Goal: Navigation & Orientation: Find specific page/section

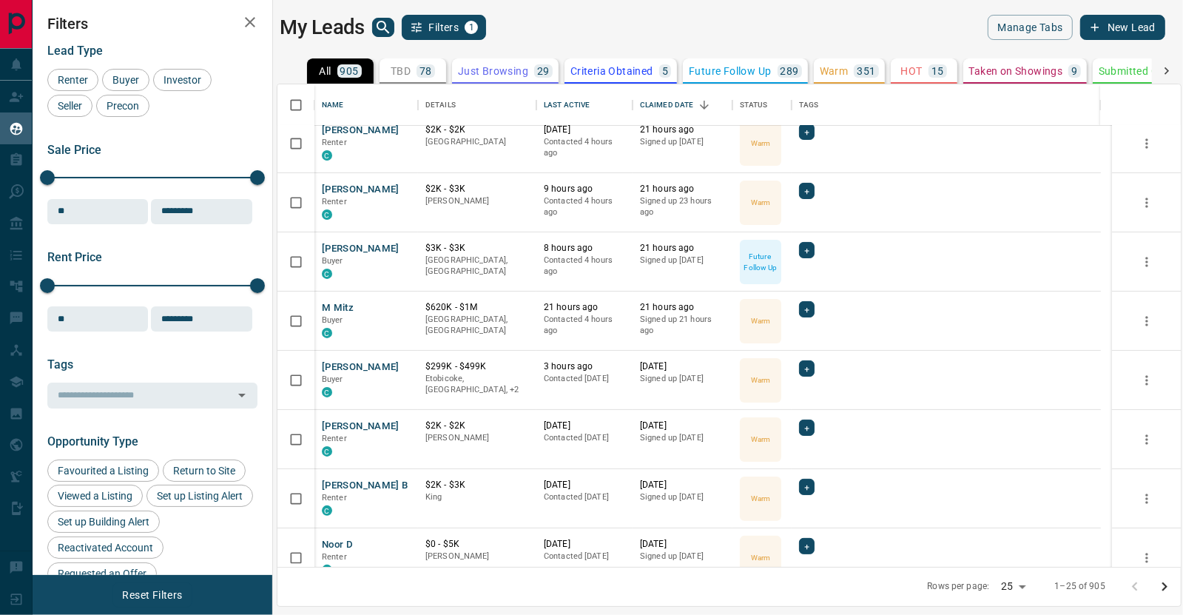
scroll to position [177, 0]
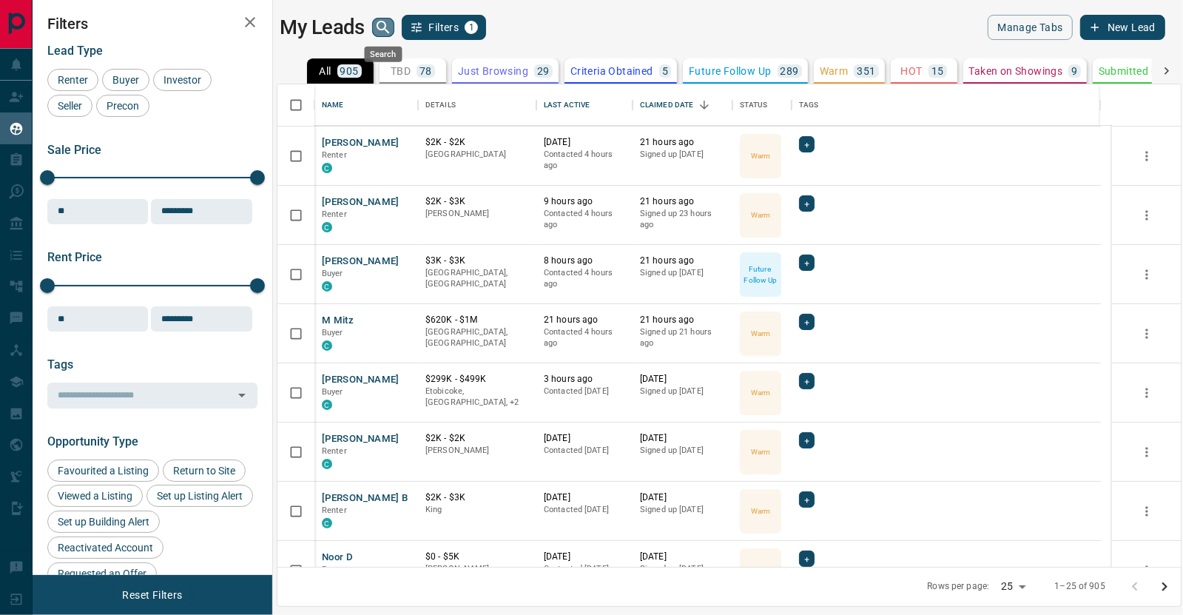
click at [381, 24] on icon "search button" at bounding box center [383, 27] width 18 height 18
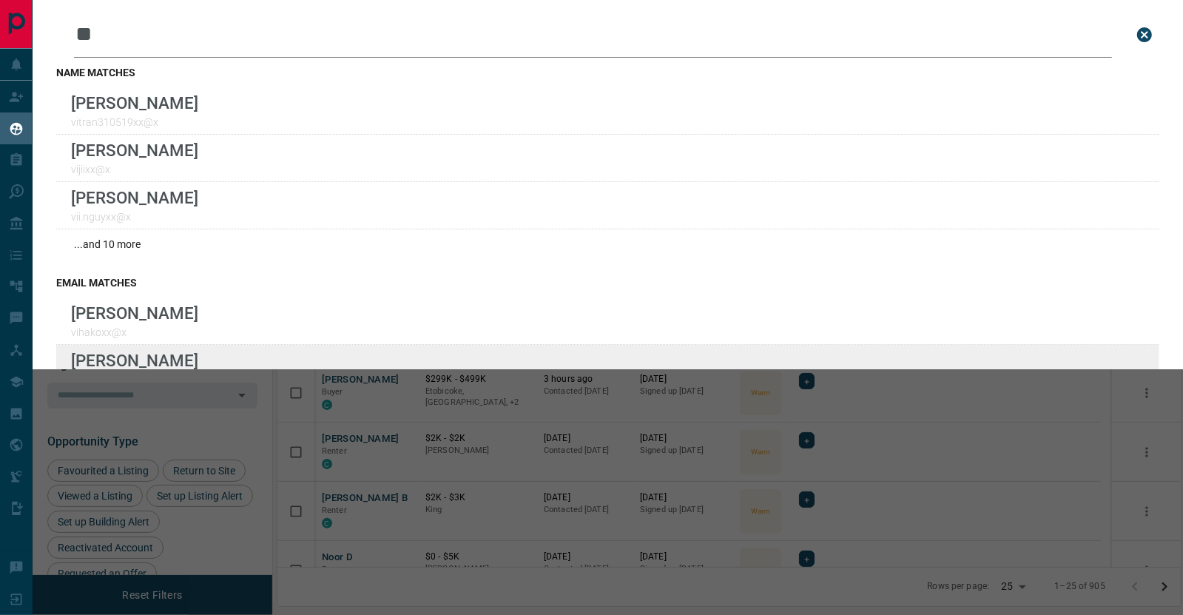
type input "**"
click at [180, 350] on div "[PERSON_NAME] vickyllegxx@x" at bounding box center [607, 368] width 1103 height 47
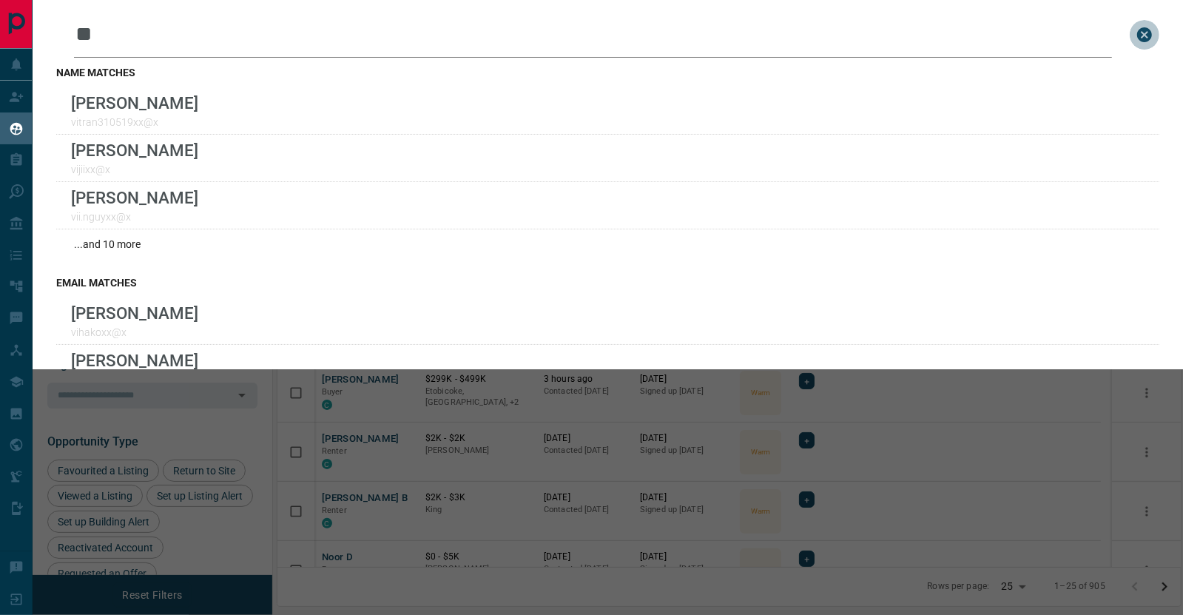
click at [1137, 35] on icon "close search bar" at bounding box center [1144, 34] width 15 height 15
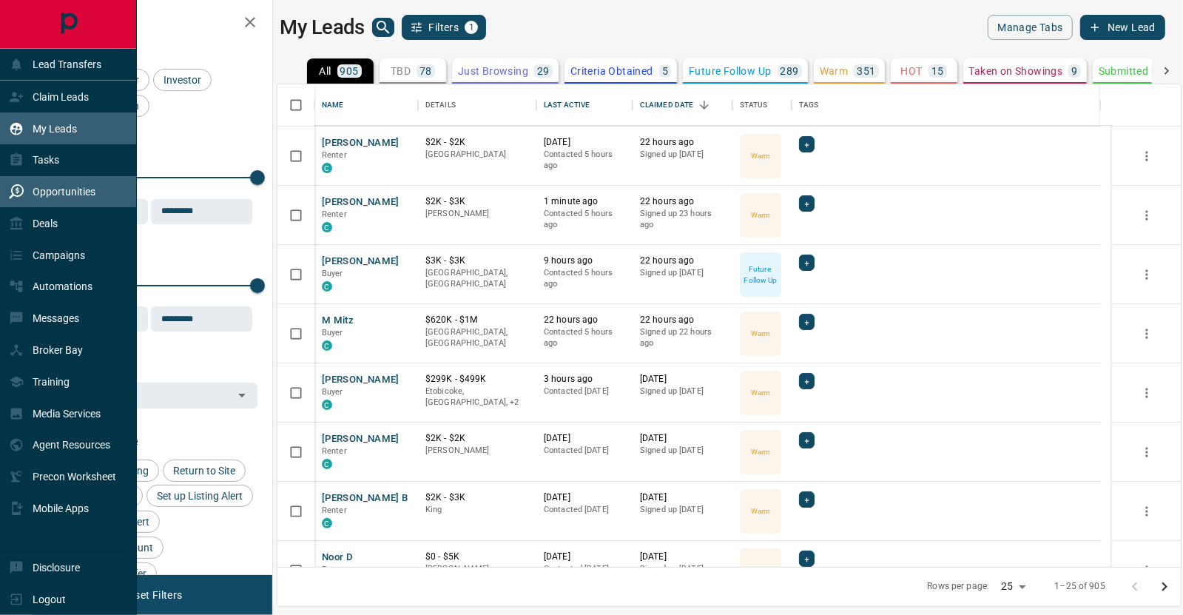
click at [83, 195] on p "Opportunities" at bounding box center [64, 192] width 63 height 12
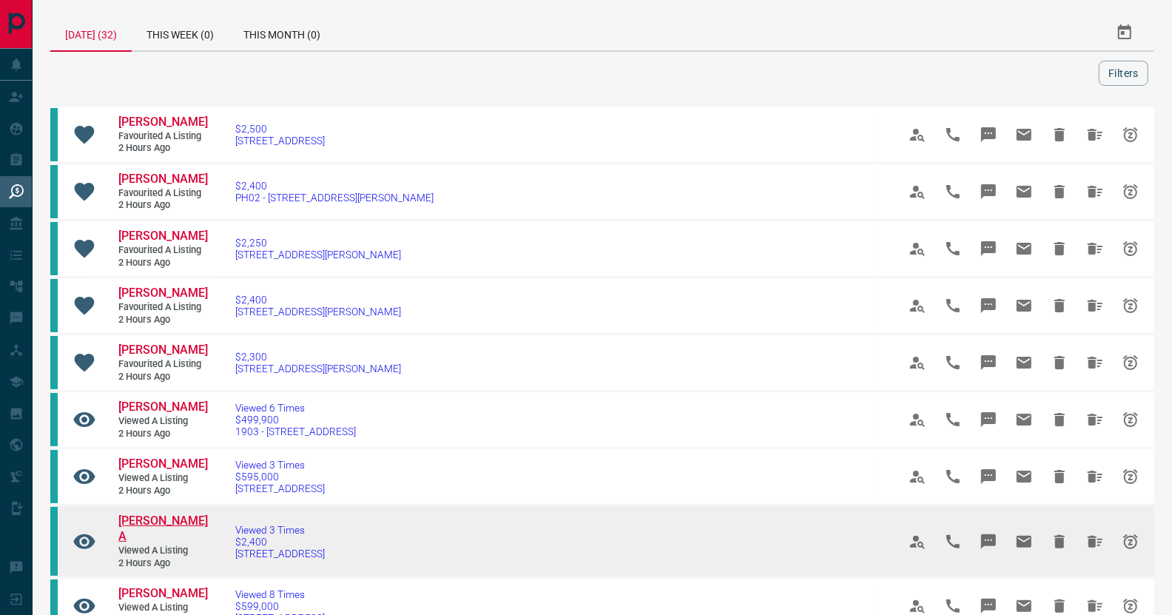
click at [144, 533] on span "[PERSON_NAME] A" at bounding box center [163, 528] width 90 height 30
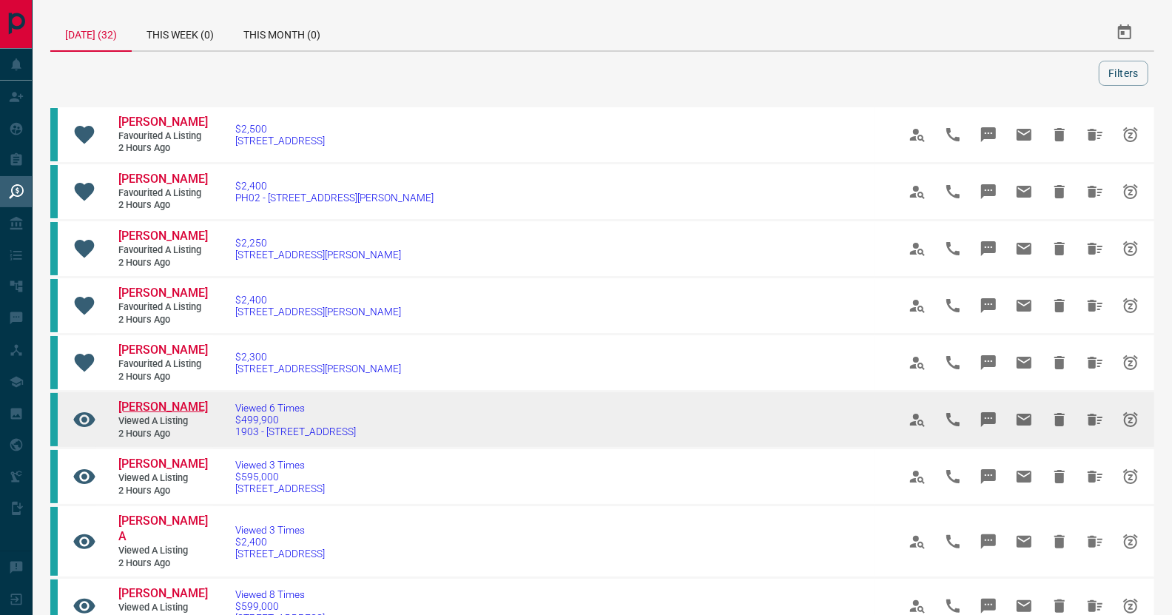
click at [136, 406] on span "[PERSON_NAME]" at bounding box center [163, 406] width 90 height 14
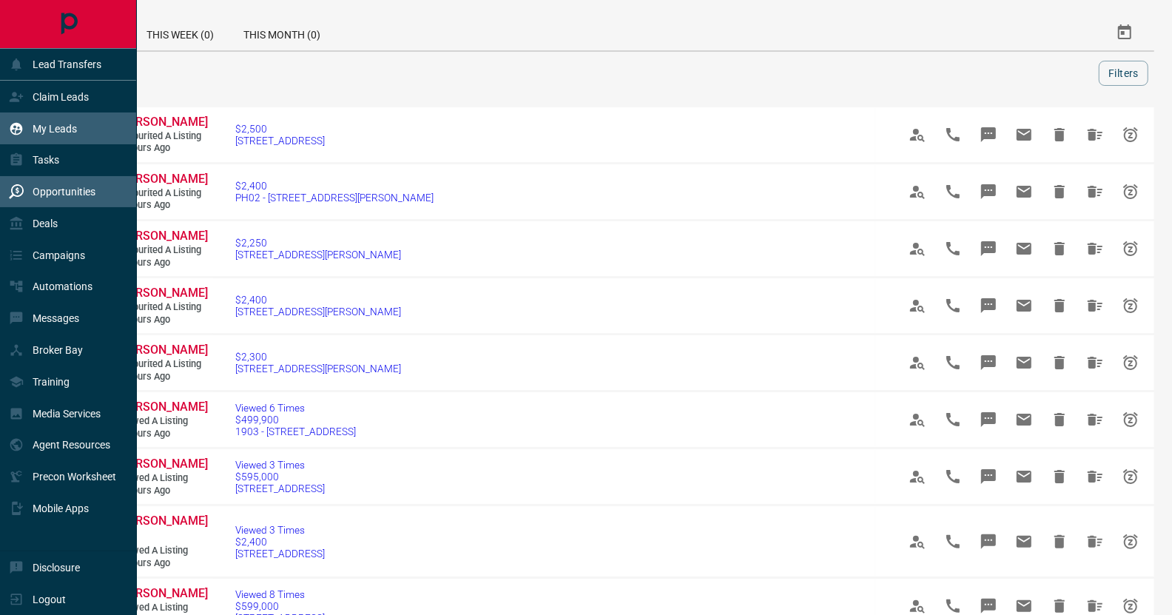
click at [66, 135] on div "My Leads" at bounding box center [43, 128] width 68 height 24
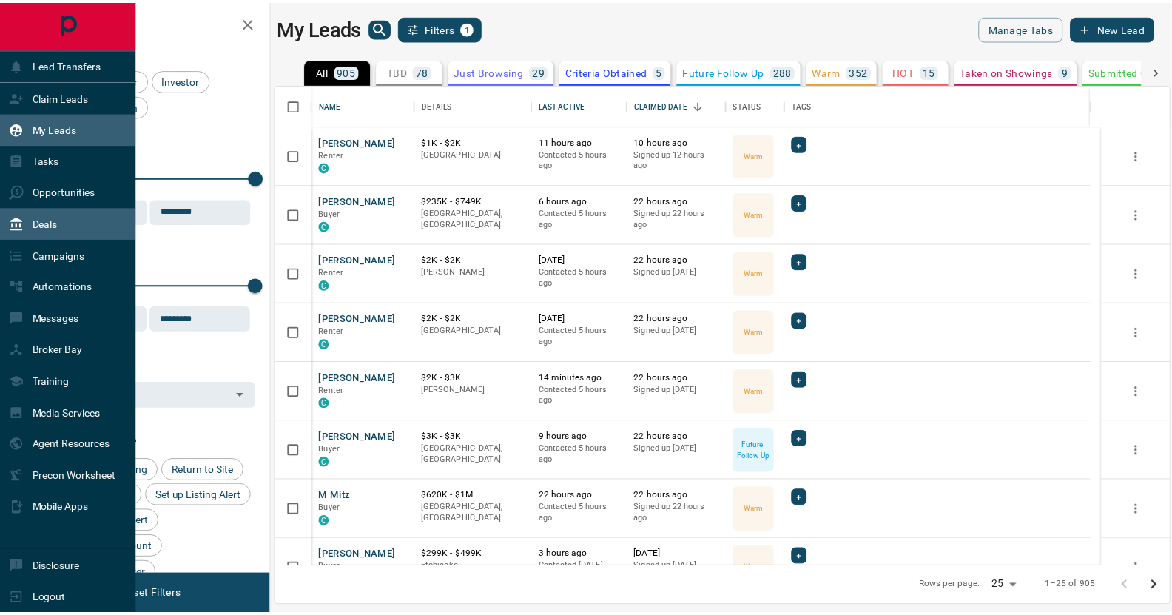
scroll to position [472, 893]
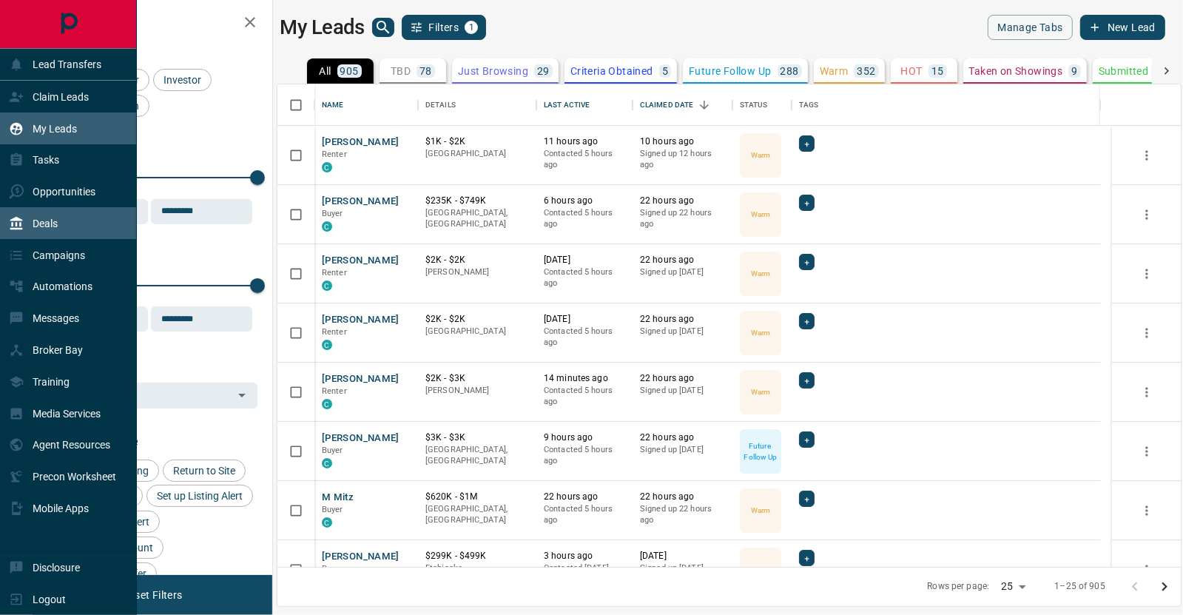
click at [64, 212] on div "Deals" at bounding box center [68, 223] width 137 height 32
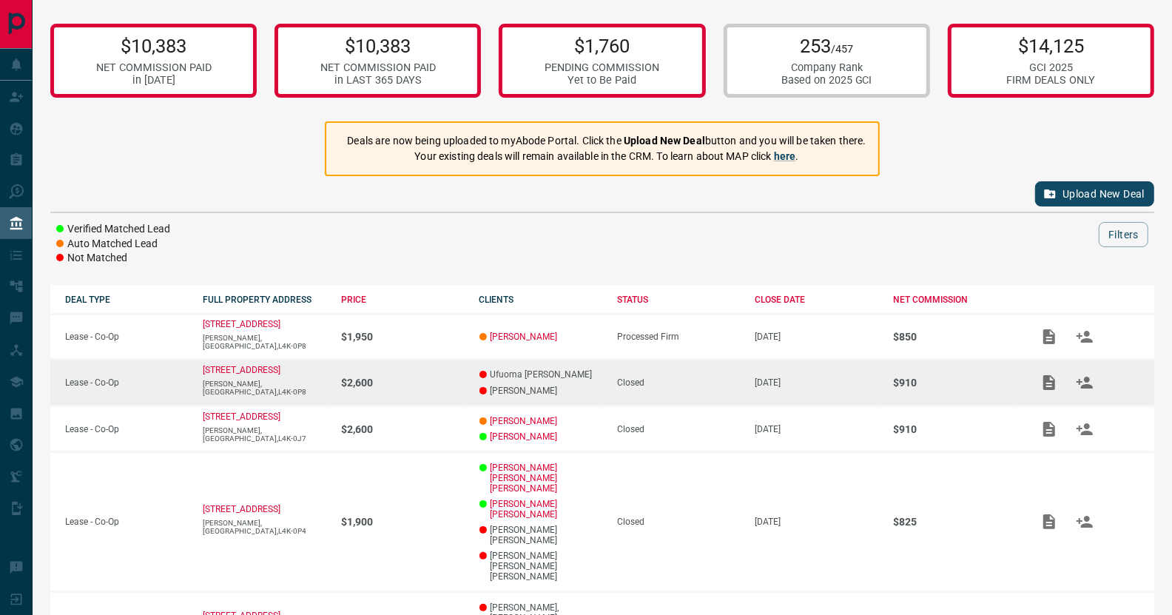
click at [638, 384] on div "Closed" at bounding box center [679, 382] width 124 height 10
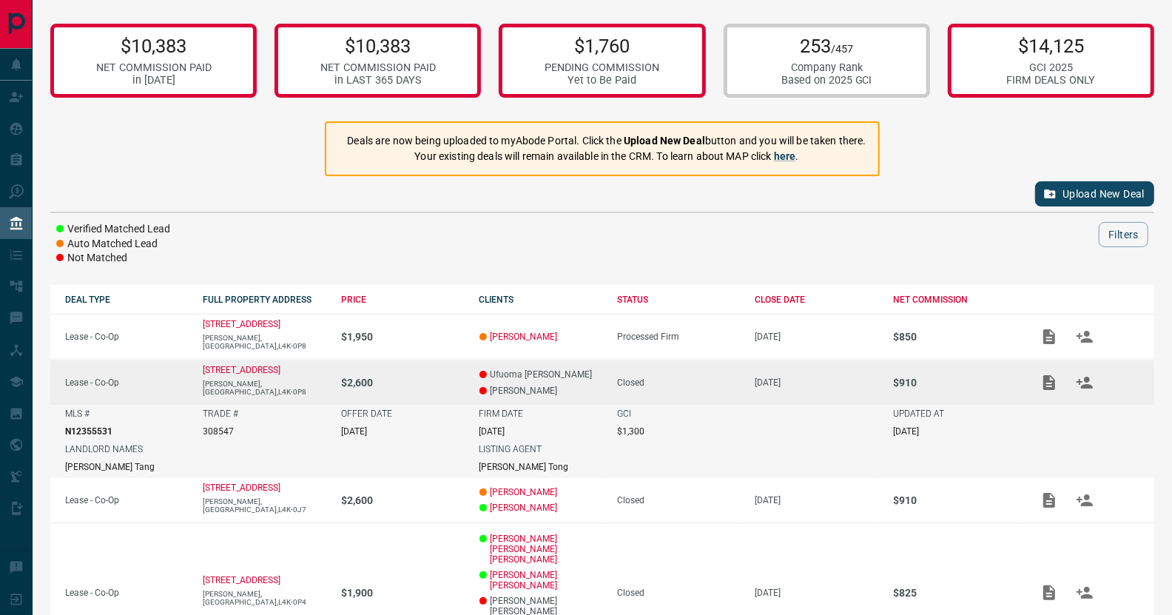
click at [550, 223] on div at bounding box center [648, 234] width 902 height 25
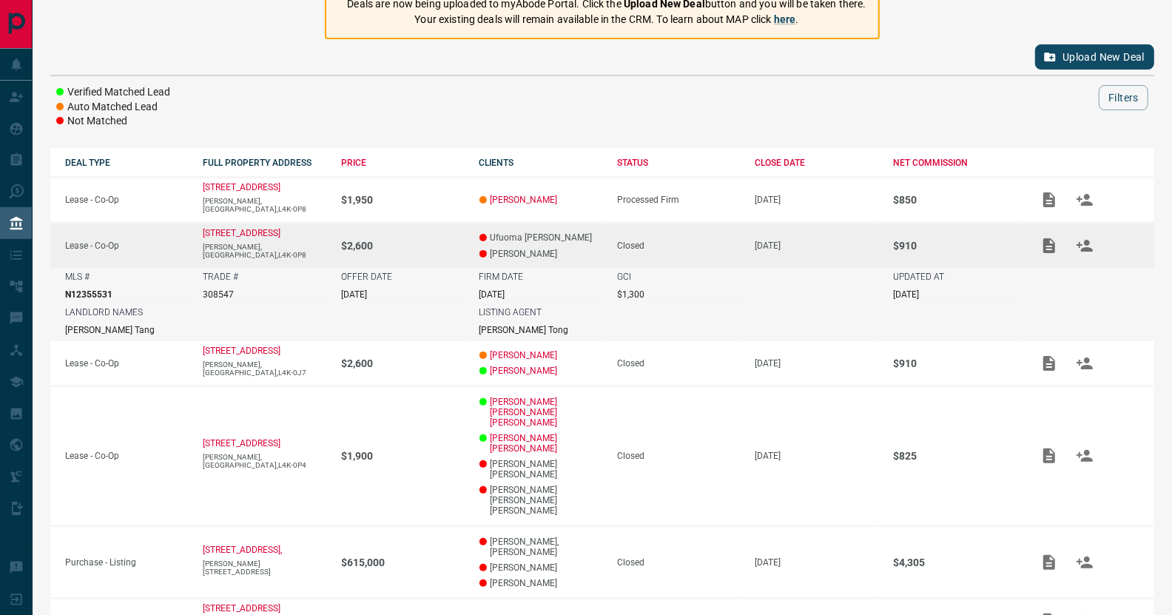
scroll to position [143, 0]
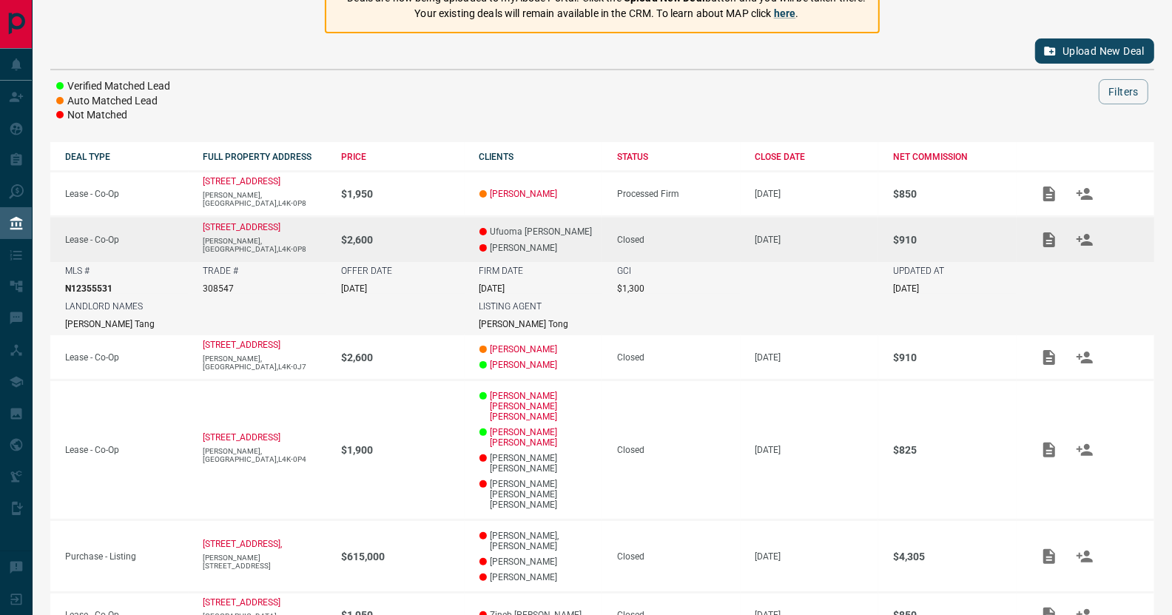
click at [425, 308] on div "LANDLORD NAMES [PERSON_NAME]" at bounding box center [264, 315] width 399 height 28
click at [436, 234] on p "$2,600" at bounding box center [403, 240] width 124 height 12
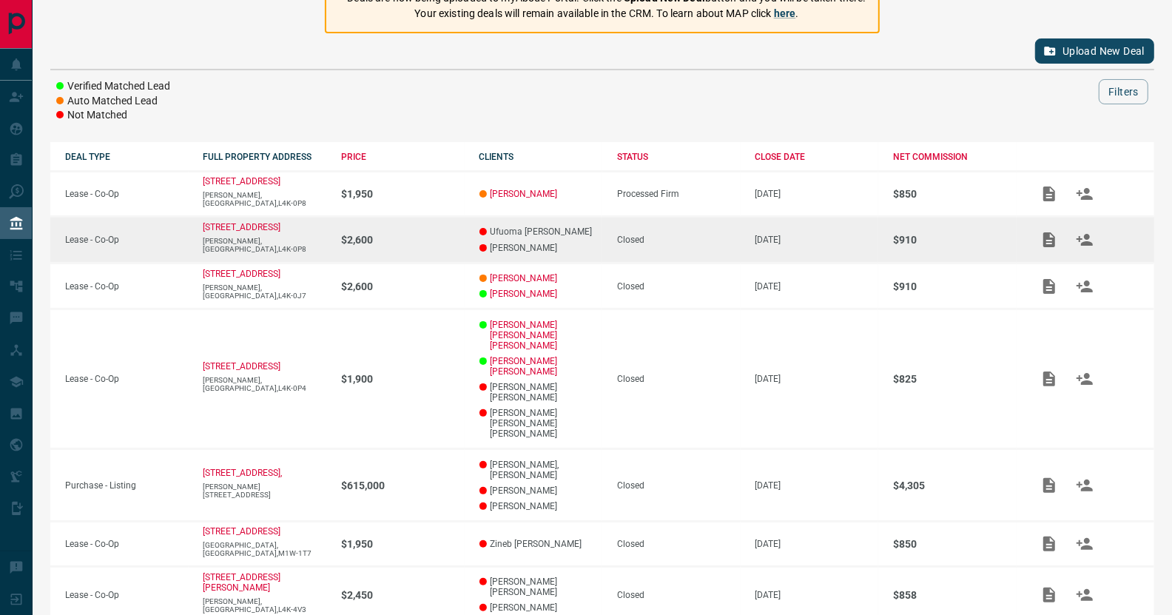
click at [448, 245] on td "$2,600" at bounding box center [395, 240] width 138 height 47
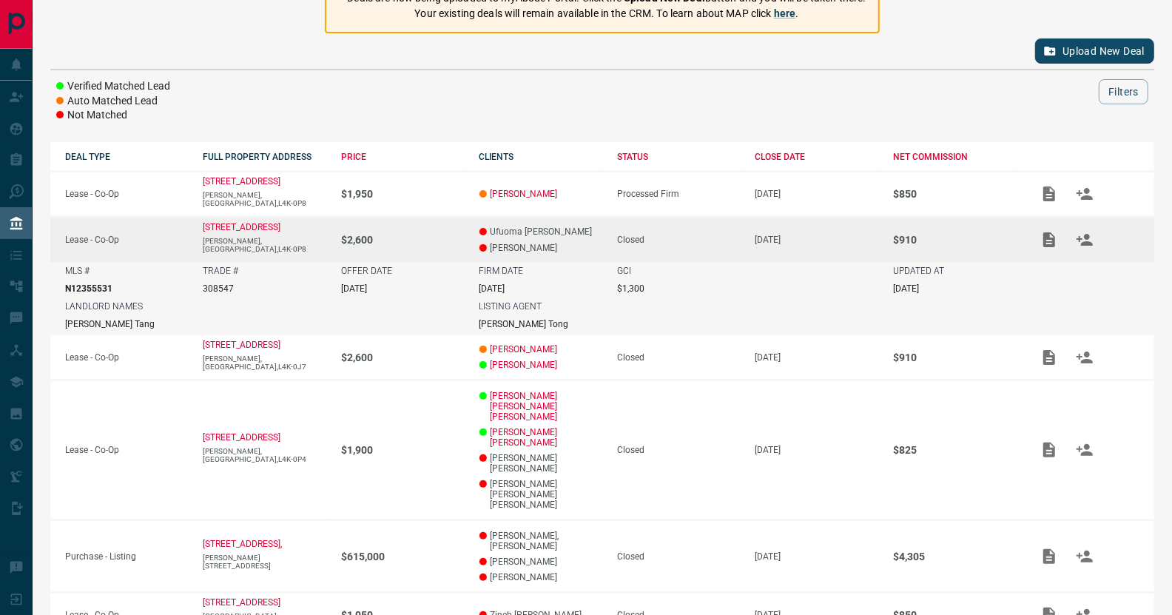
click at [448, 245] on td "$2,600" at bounding box center [395, 239] width 138 height 45
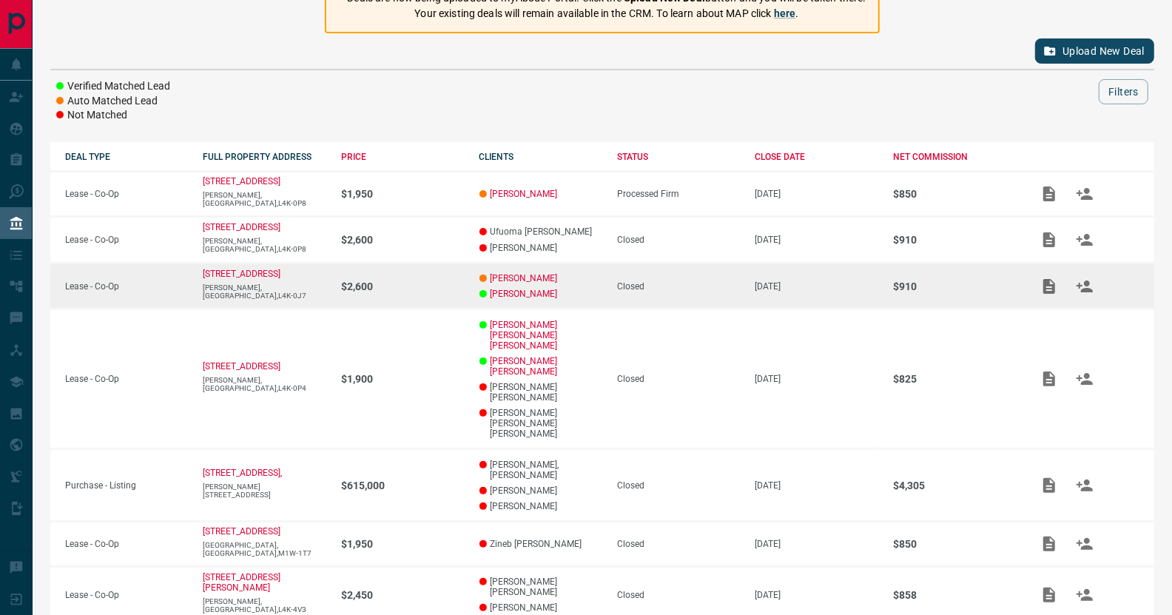
click at [448, 291] on td "$2,600" at bounding box center [395, 286] width 138 height 47
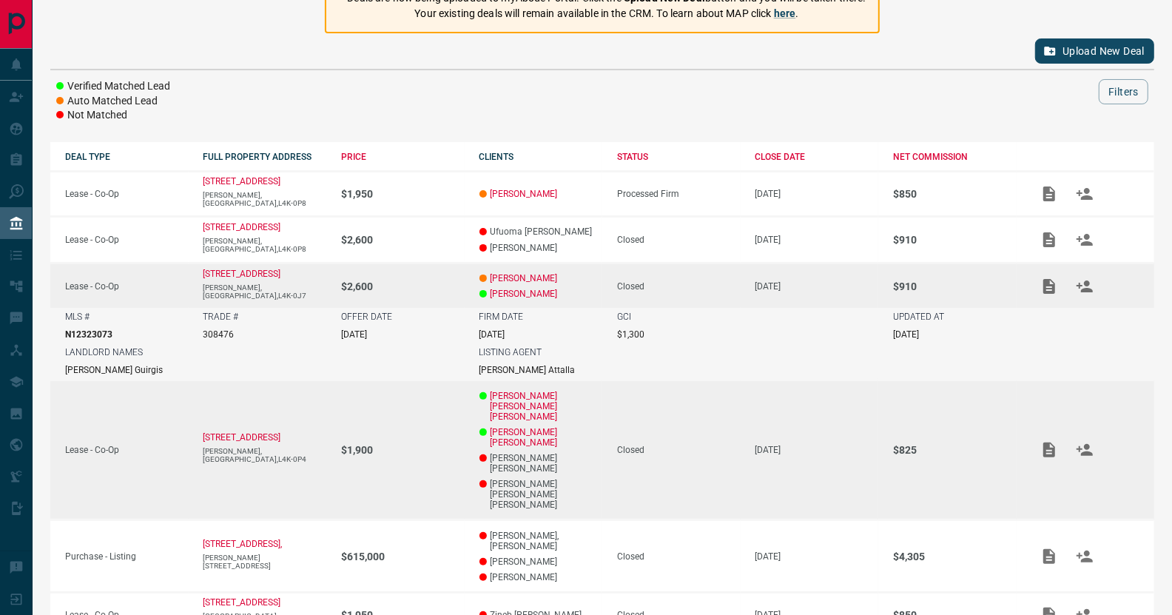
click at [437, 418] on td "$1,900" at bounding box center [395, 450] width 138 height 140
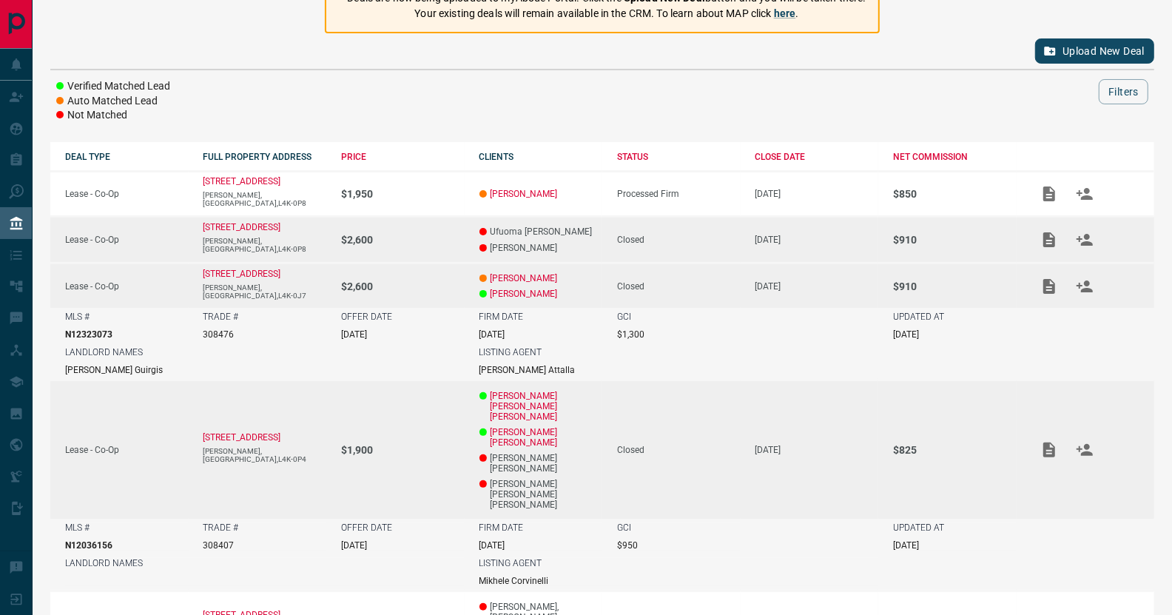
click at [439, 234] on p "$2,600" at bounding box center [403, 240] width 124 height 12
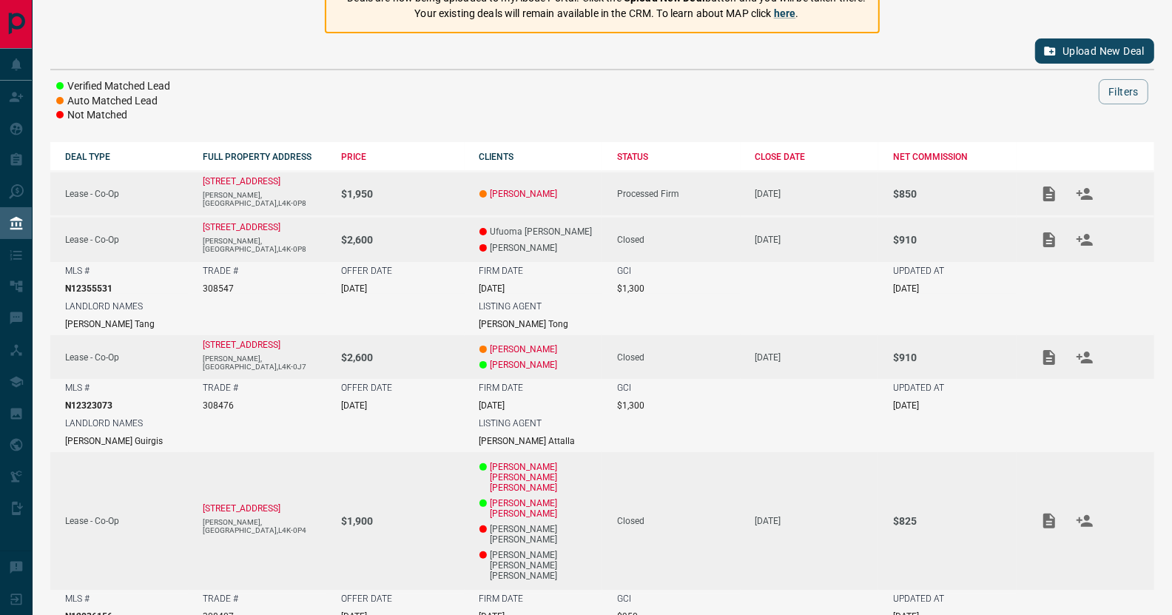
click at [438, 188] on p "$1,950" at bounding box center [403, 194] width 124 height 12
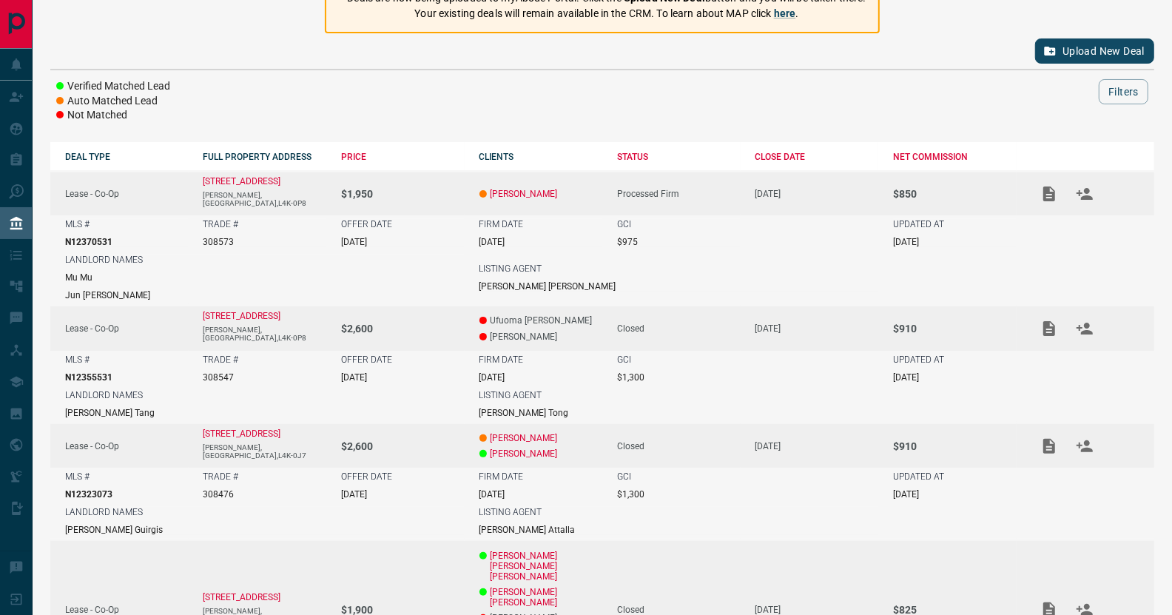
click at [438, 188] on p "$1,950" at bounding box center [403, 194] width 124 height 12
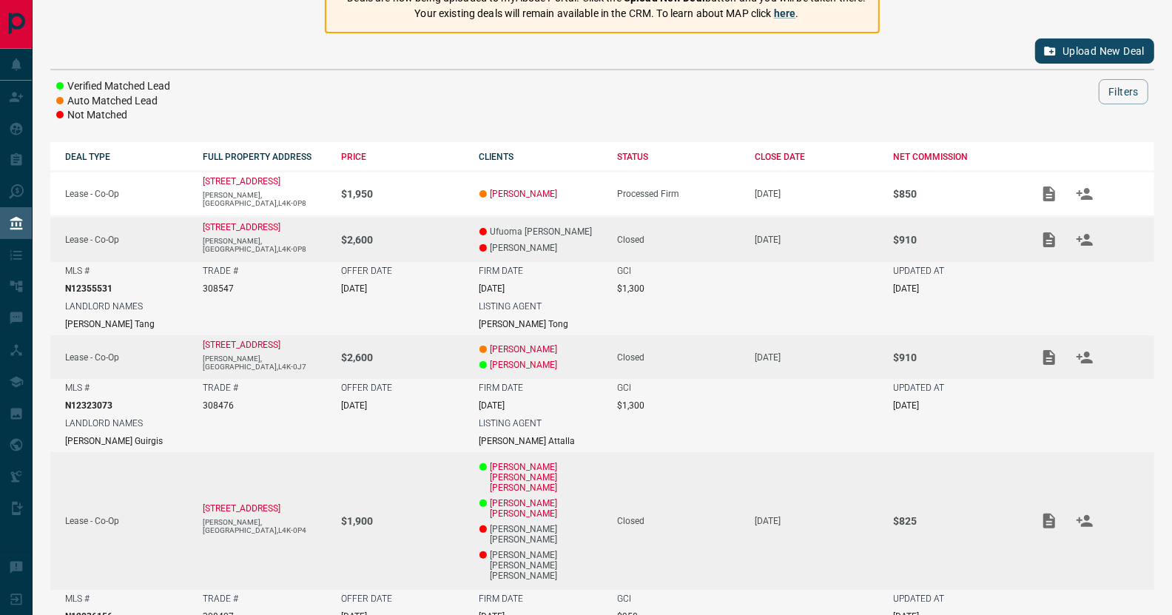
click at [414, 302] on div "LANDLORD NAMES [PERSON_NAME]" at bounding box center [264, 315] width 399 height 28
click at [457, 301] on div "LANDLORD NAMES [PERSON_NAME]" at bounding box center [264, 315] width 399 height 28
click at [444, 246] on td "$2,600" at bounding box center [395, 239] width 138 height 45
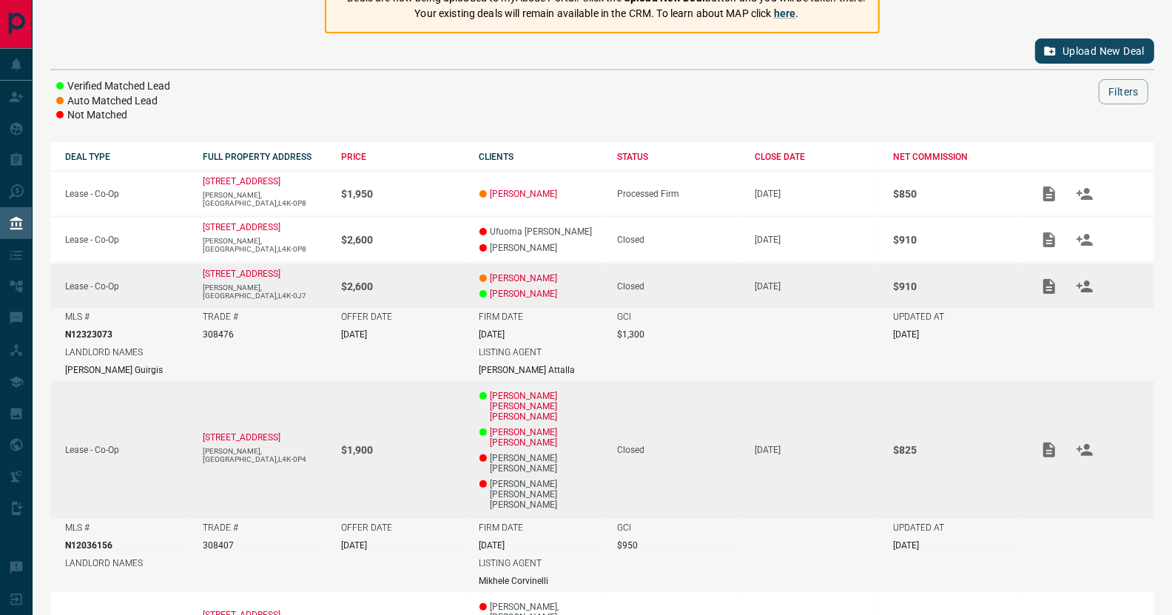
click at [444, 285] on p "$2,600" at bounding box center [403, 286] width 124 height 12
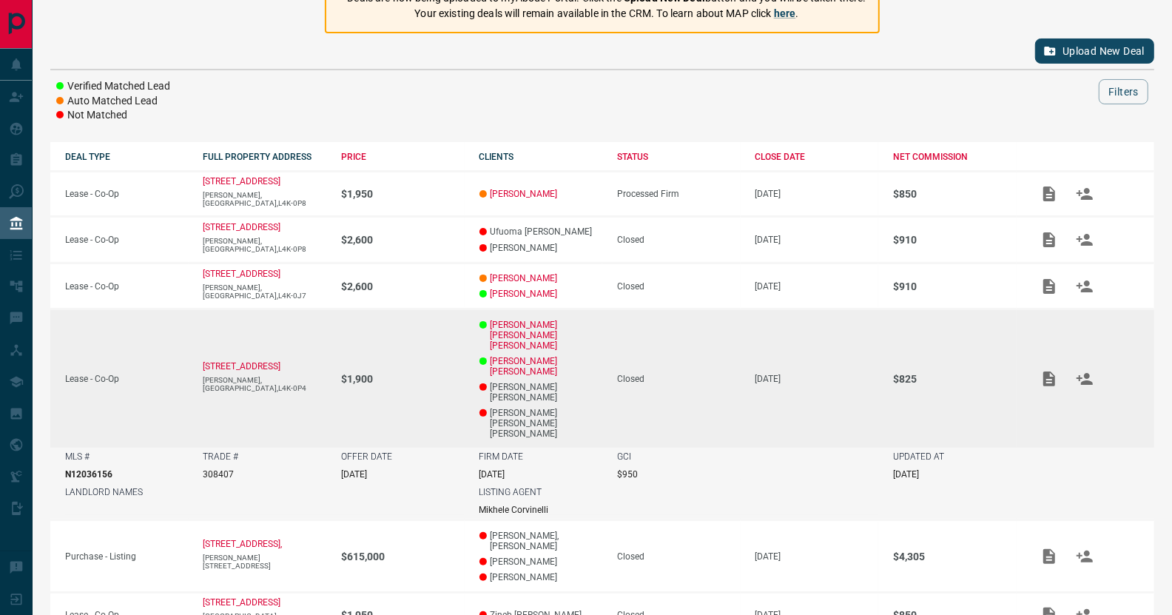
click at [432, 367] on td "$1,900" at bounding box center [395, 378] width 138 height 138
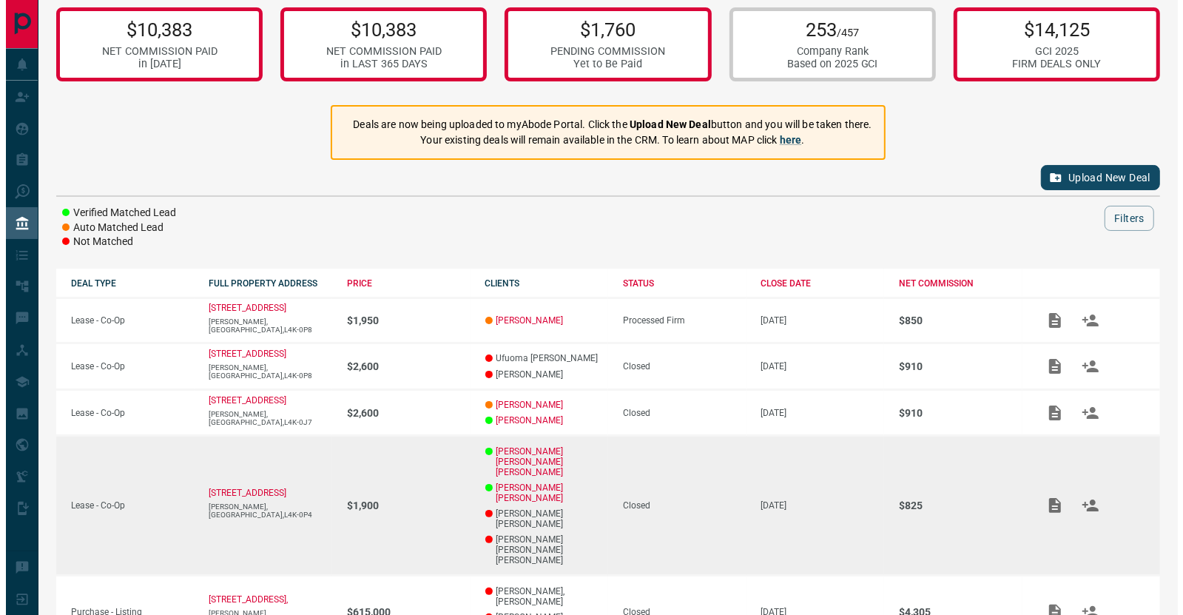
scroll to position [0, 0]
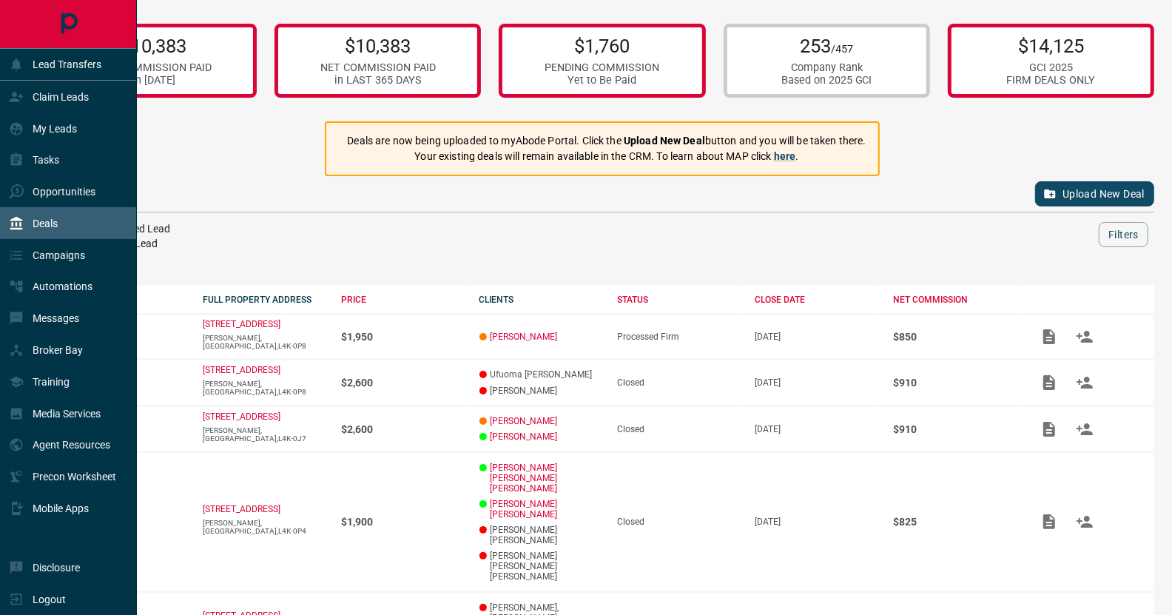
click at [84, 225] on div "Deals" at bounding box center [68, 223] width 137 height 32
click at [43, 223] on p "Deals" at bounding box center [45, 223] width 25 height 12
click at [53, 140] on div "My Leads" at bounding box center [68, 128] width 137 height 32
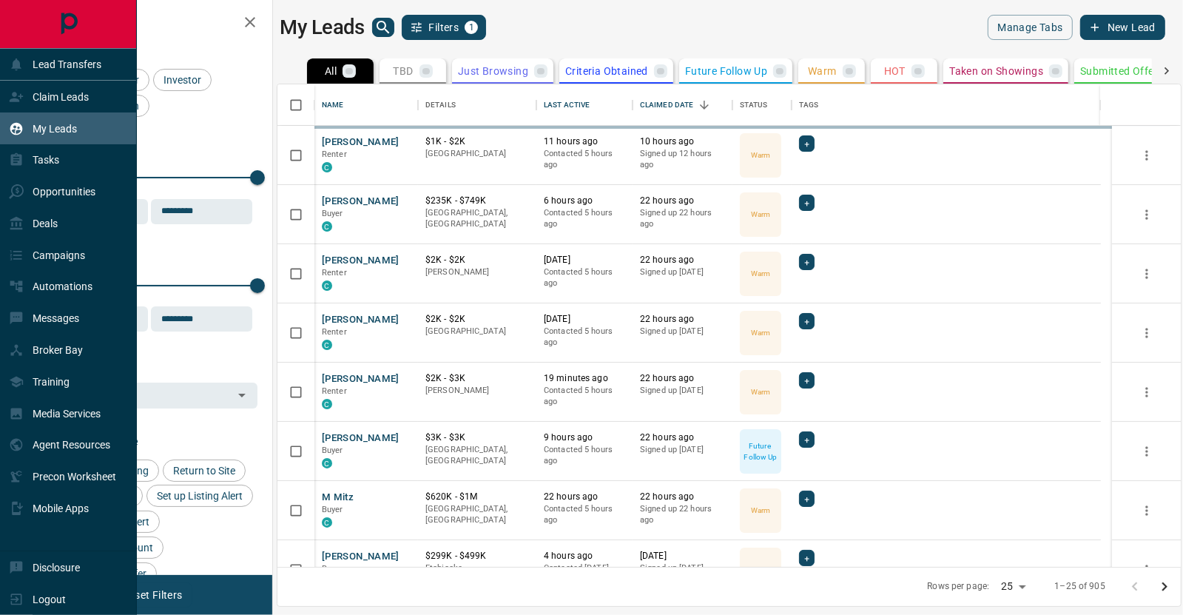
scroll to position [472, 893]
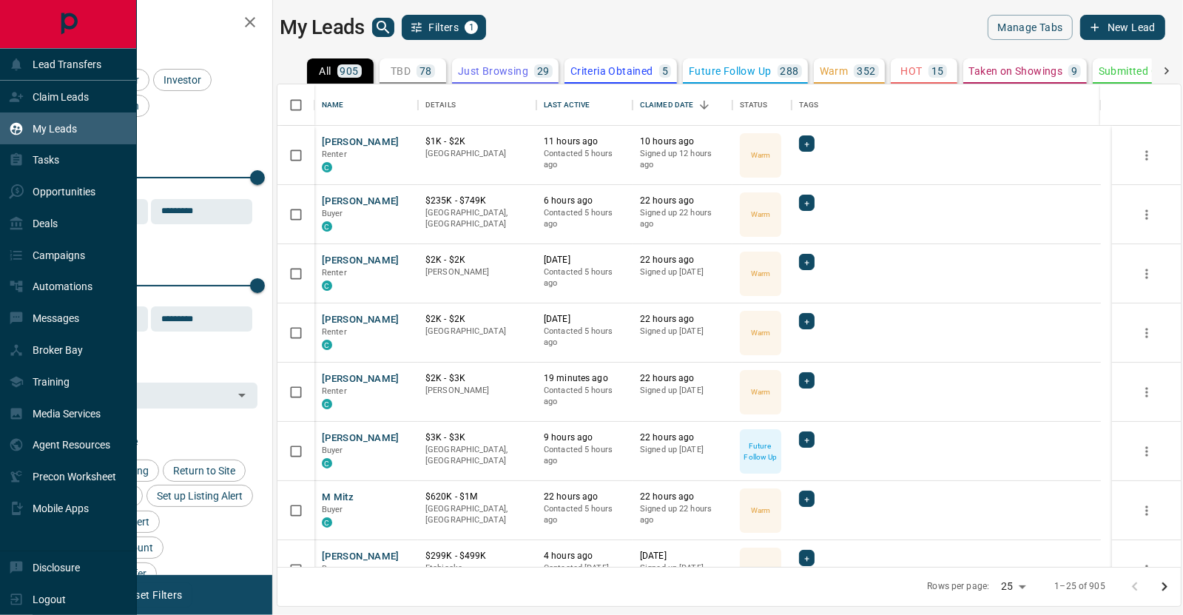
click at [53, 140] on div "My Leads" at bounding box center [68, 128] width 137 height 32
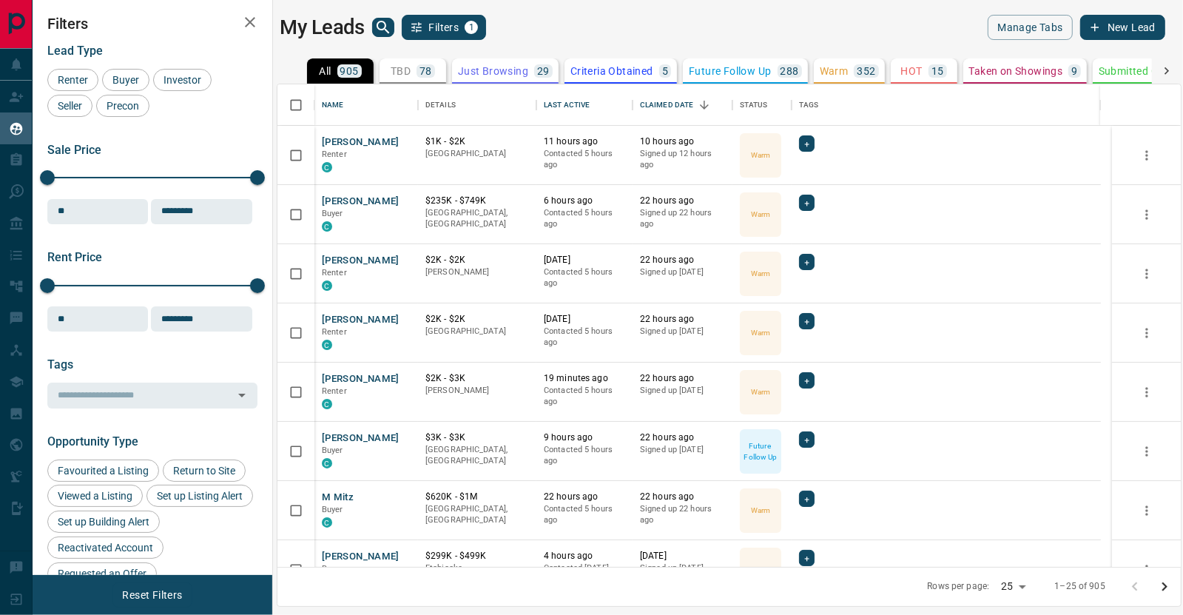
scroll to position [0, 0]
